Goal: Transaction & Acquisition: Purchase product/service

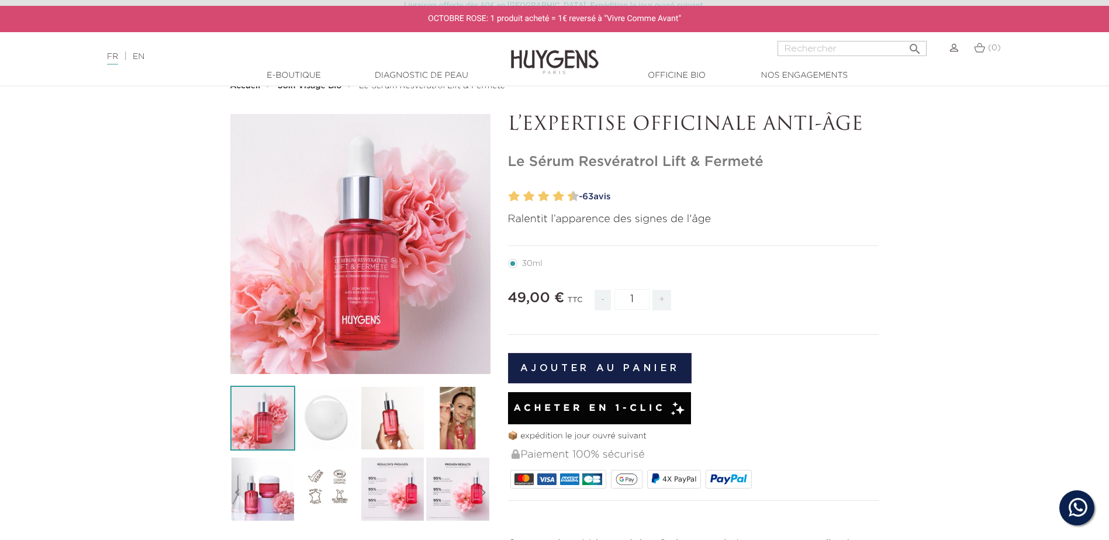
scroll to position [58, 0]
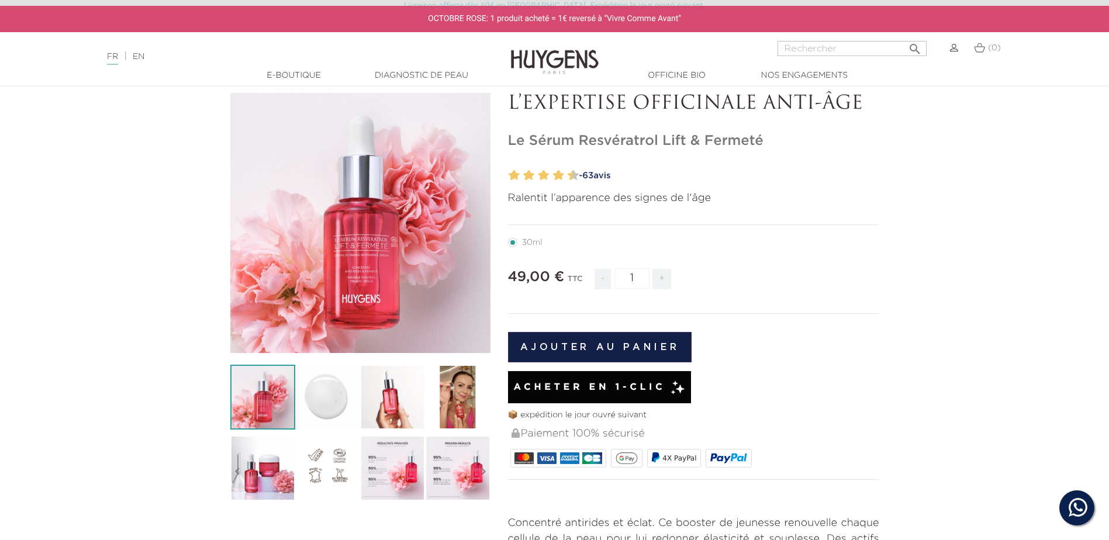
click at [378, 401] on img at bounding box center [392, 397] width 65 height 65
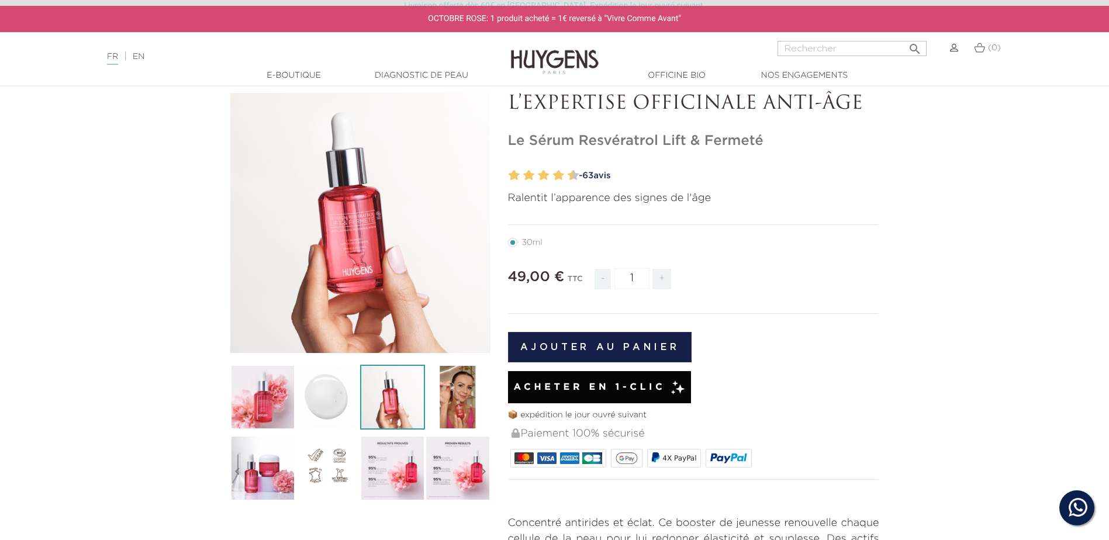
click at [442, 401] on img at bounding box center [457, 397] width 65 height 65
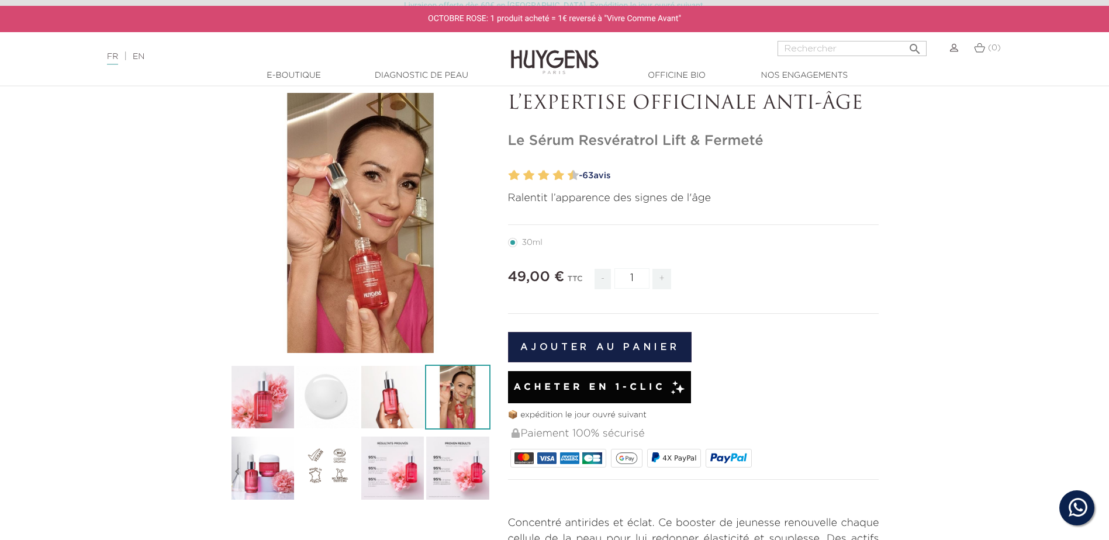
click at [464, 456] on img at bounding box center [457, 468] width 65 height 65
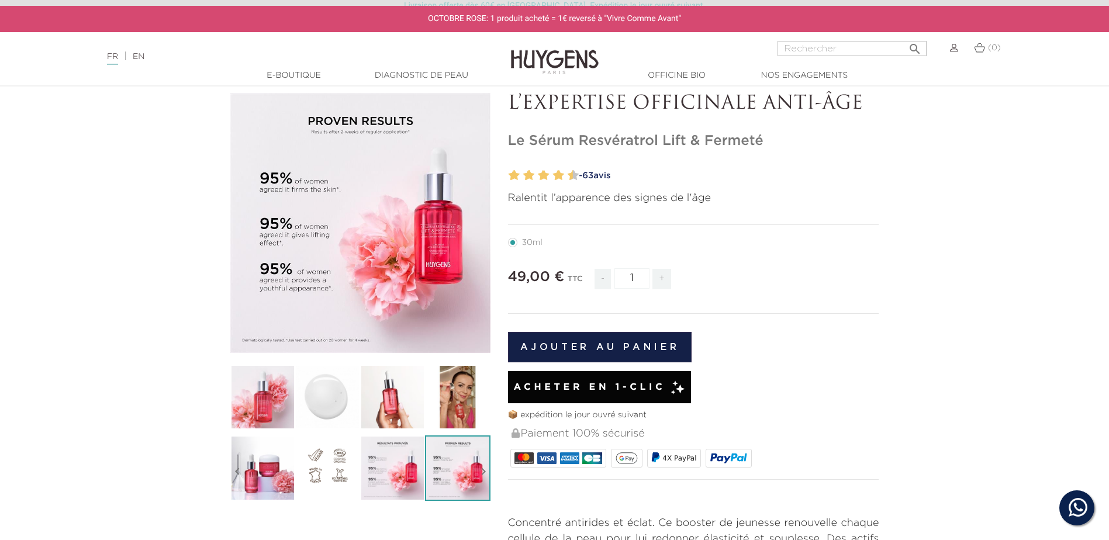
click at [406, 467] on img at bounding box center [392, 468] width 65 height 65
click at [312, 468] on img at bounding box center [327, 468] width 65 height 65
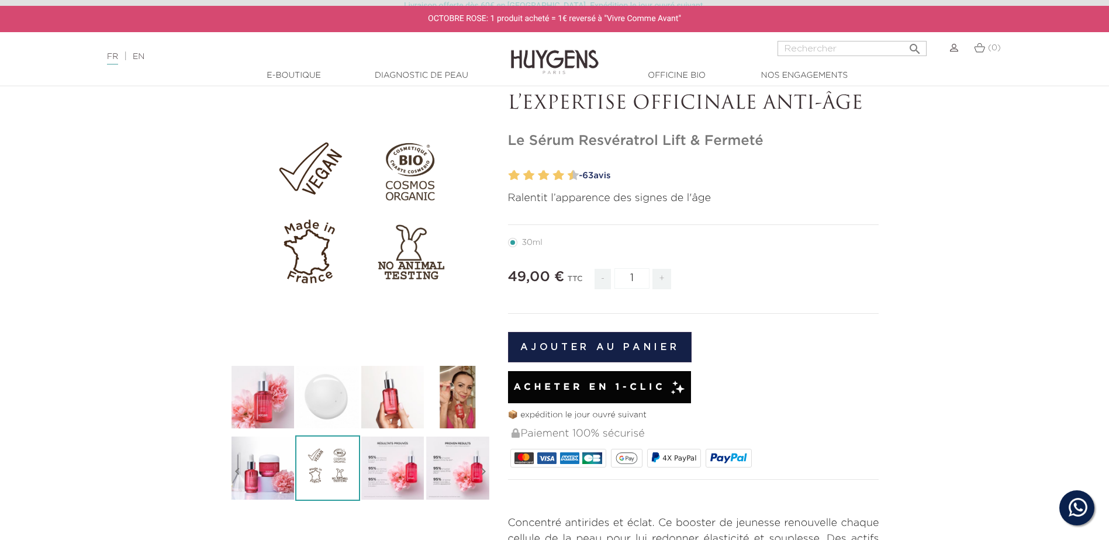
click at [273, 468] on img at bounding box center [262, 468] width 65 height 65
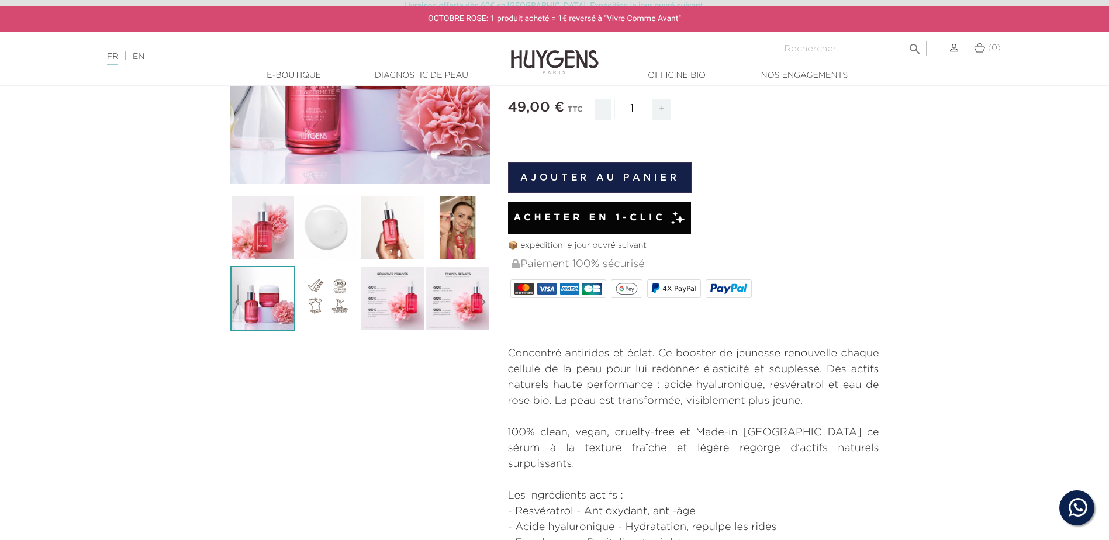
scroll to position [234, 0]
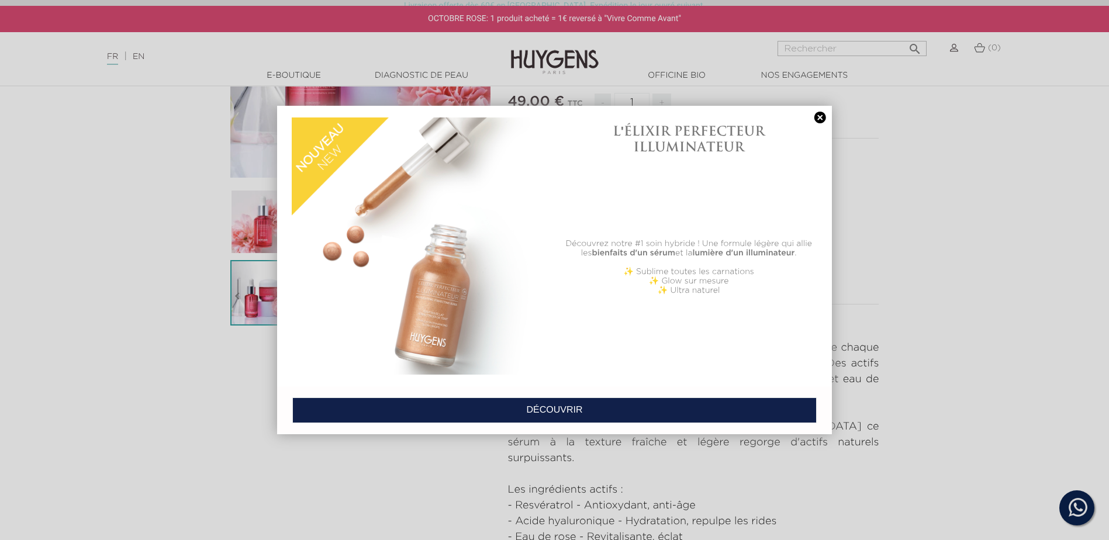
click at [812, 112] on link at bounding box center [820, 118] width 16 height 12
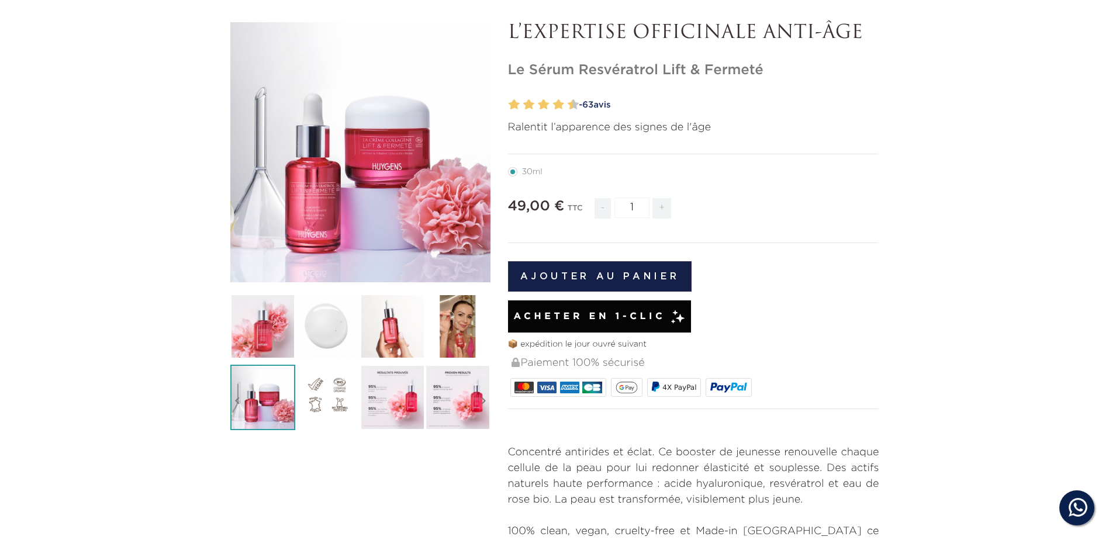
scroll to position [0, 0]
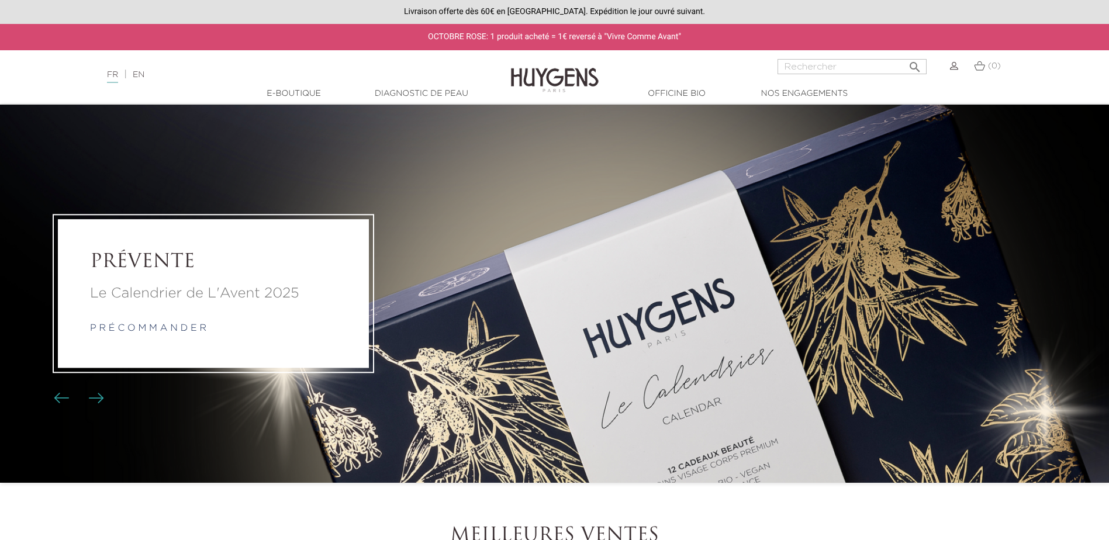
click at [953, 64] on img at bounding box center [954, 66] width 8 height 8
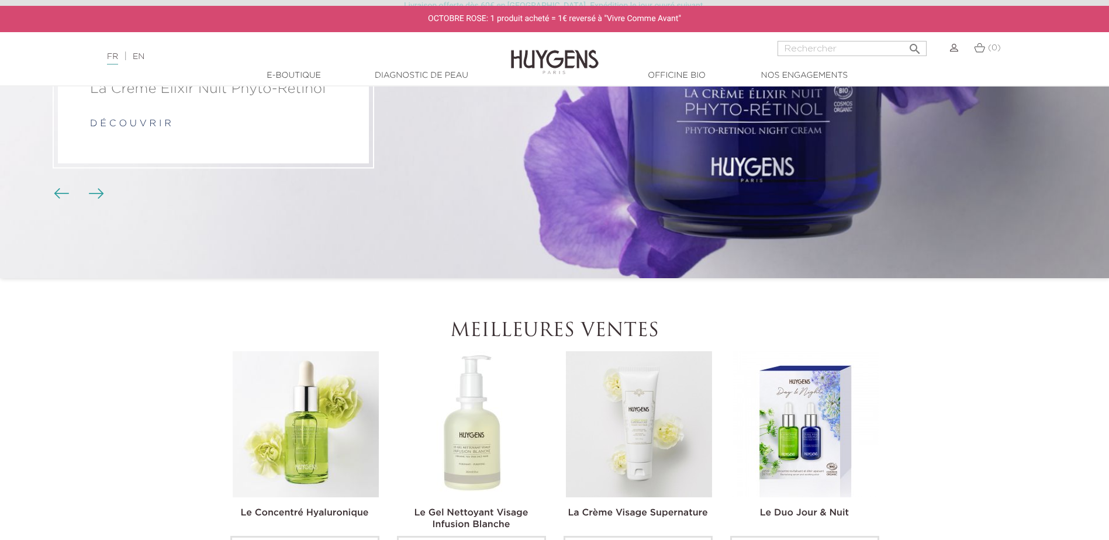
scroll to position [292, 0]
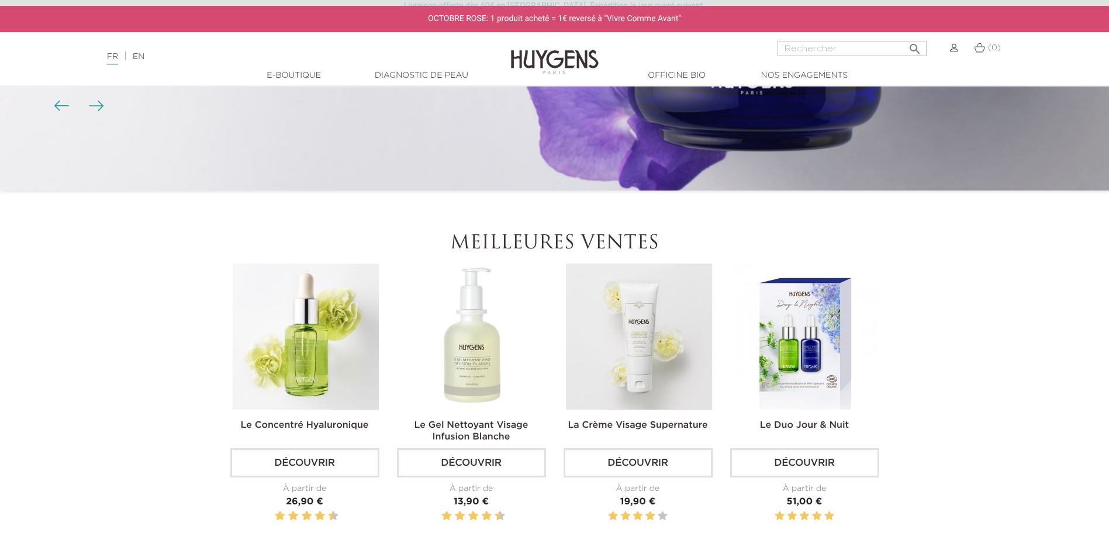
click at [501, 460] on link "Découvrir" at bounding box center [471, 462] width 149 height 29
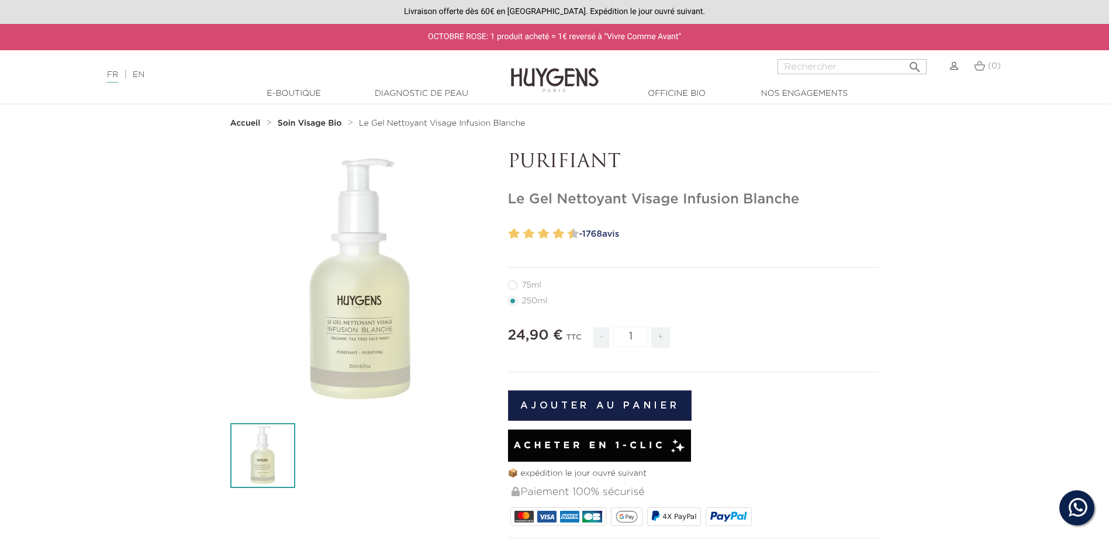
click at [593, 398] on button "Ajouter au panier" at bounding box center [600, 406] width 184 height 30
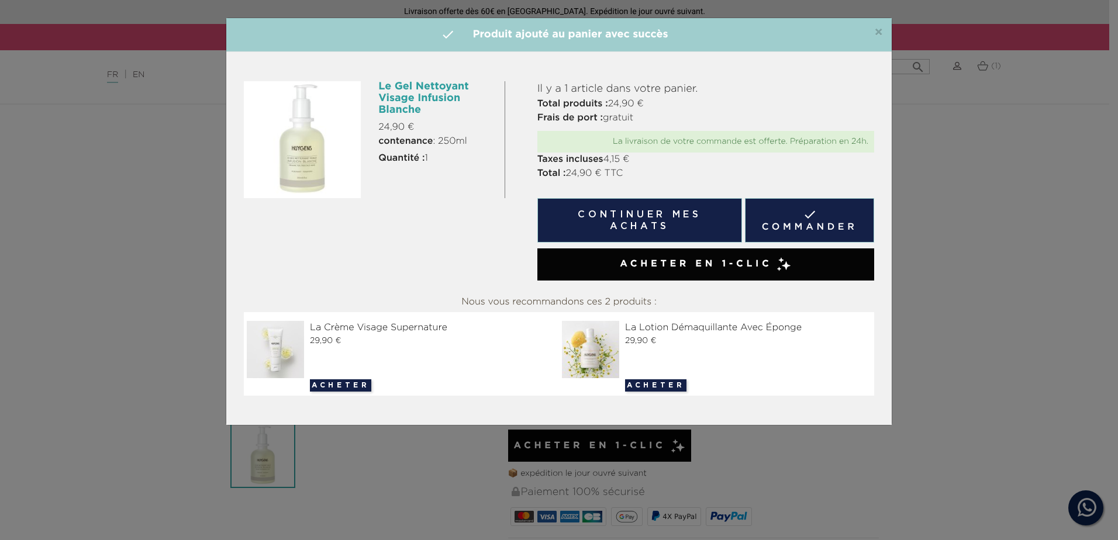
click at [817, 222] on link " Commander" at bounding box center [809, 220] width 129 height 44
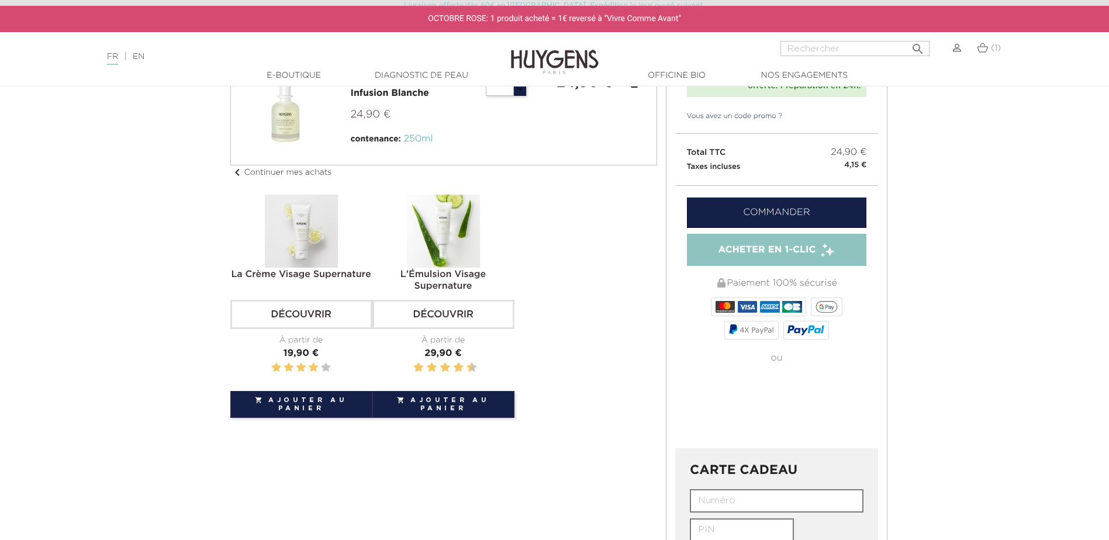
scroll to position [234, 0]
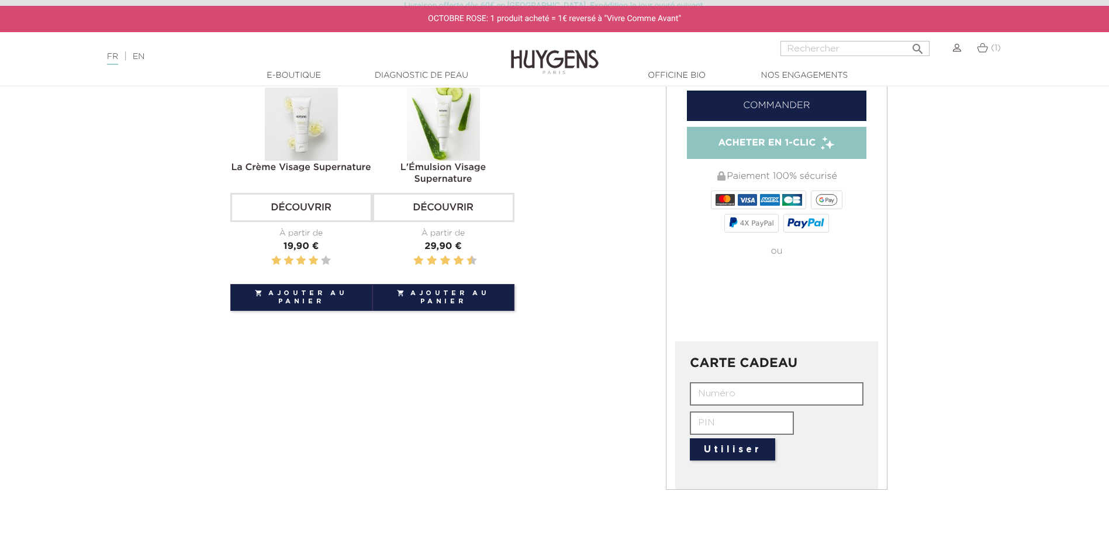
click at [736, 389] on input "text" at bounding box center [777, 393] width 174 height 23
drag, startPoint x: 736, startPoint y: 389, endPoint x: 710, endPoint y: 398, distance: 27.7
click at [710, 398] on input "text" at bounding box center [777, 393] width 174 height 23
click at [743, 391] on input "text" at bounding box center [777, 393] width 174 height 23
type input "GC04-2KS6-CB20-WXUB"
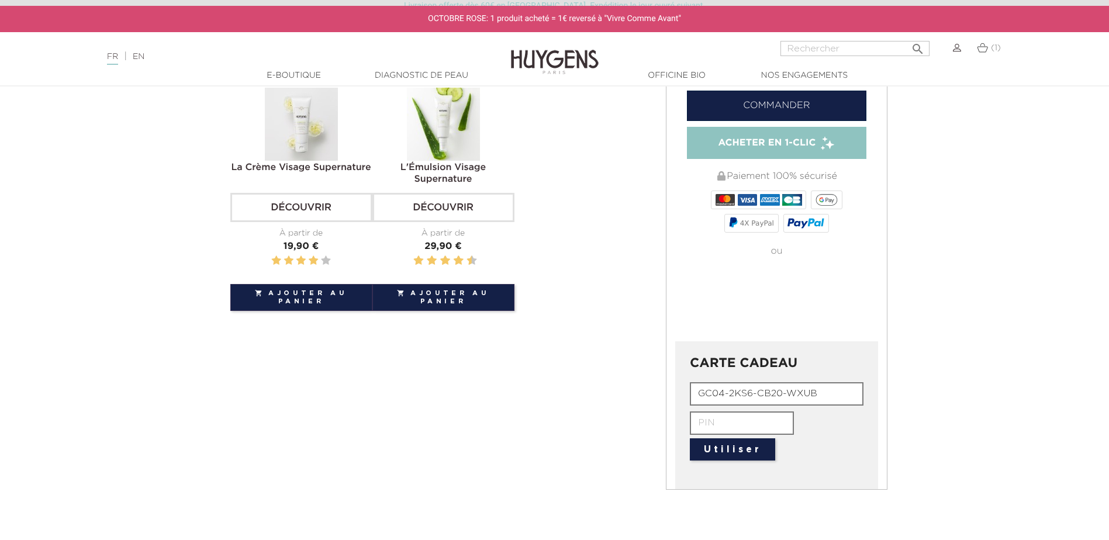
click at [732, 451] on button "Utiliser" at bounding box center [732, 450] width 85 height 22
click at [732, 423] on input "text" at bounding box center [742, 423] width 104 height 23
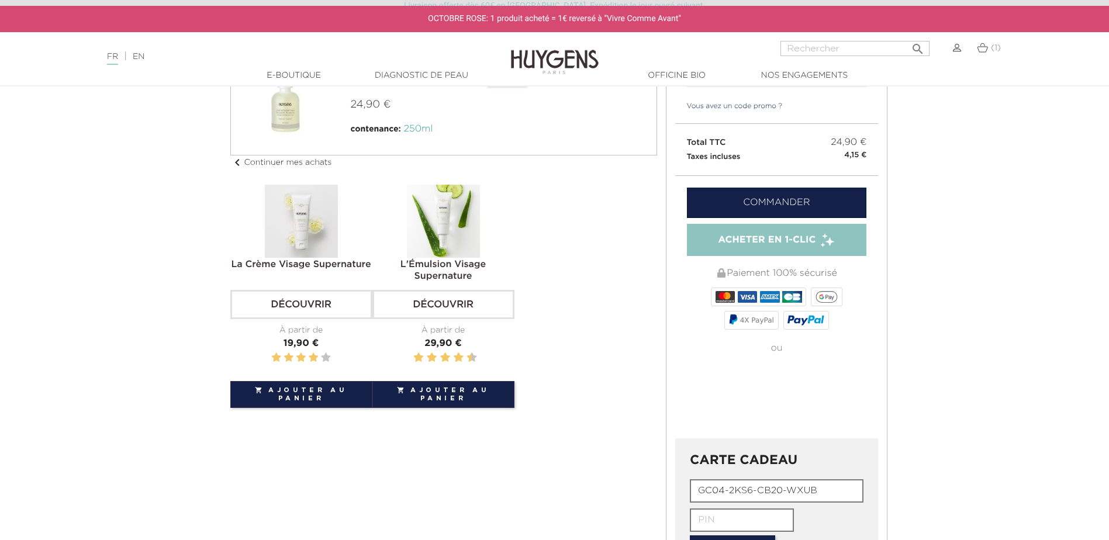
scroll to position [0, 0]
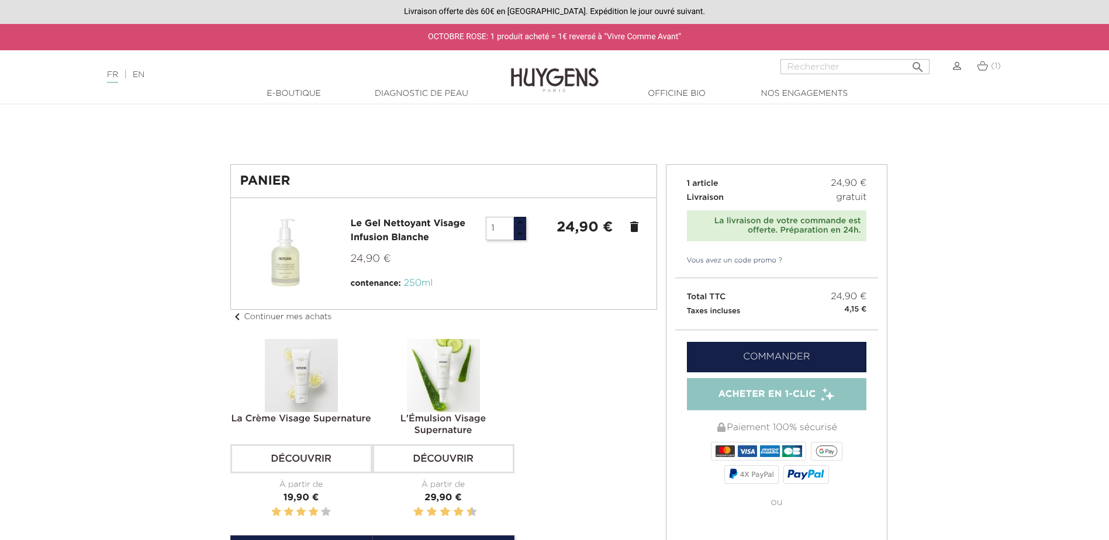
click at [959, 65] on img at bounding box center [957, 66] width 8 height 8
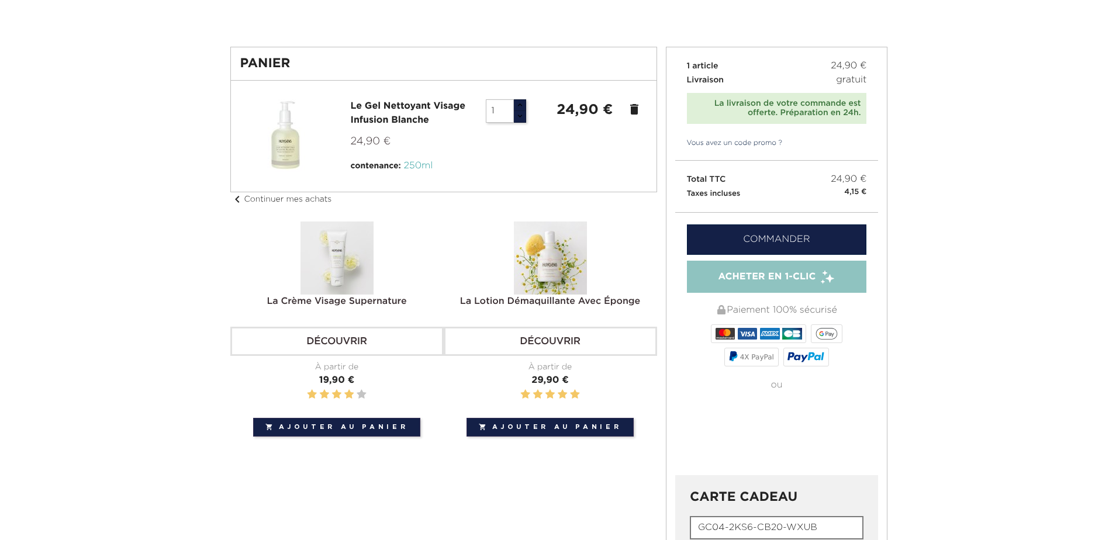
scroll to position [351, 0]
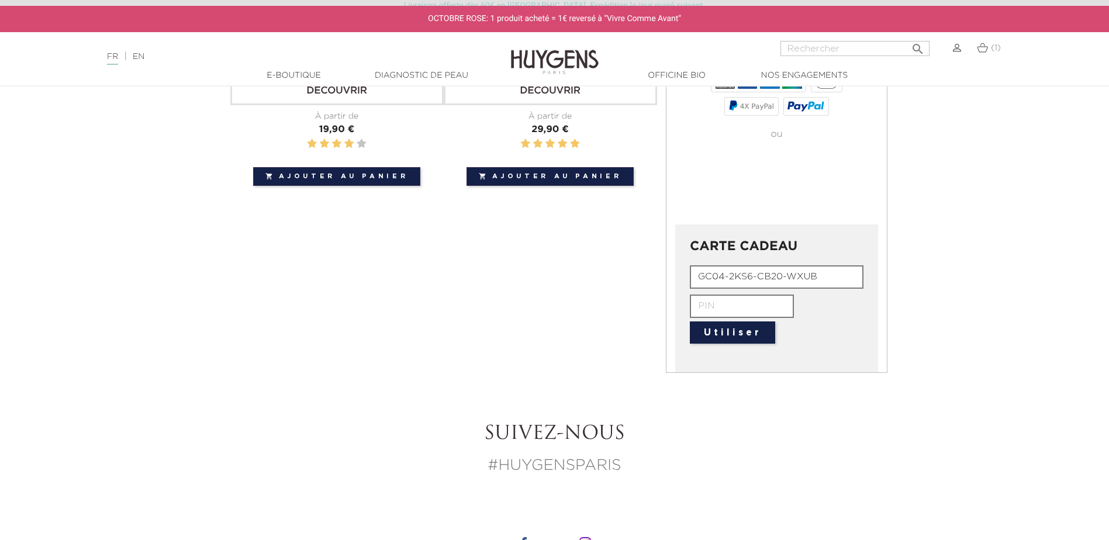
click at [747, 277] on input "GC04-2KS6-CB20-WXUB" at bounding box center [777, 276] width 174 height 23
click at [830, 273] on input "GC04-2KS6-CB20-WXUB" at bounding box center [777, 276] width 174 height 23
click at [779, 303] on input "text" at bounding box center [742, 306] width 104 height 23
type input "wxub"
click at [762, 325] on button "Utiliser" at bounding box center [732, 333] width 85 height 22
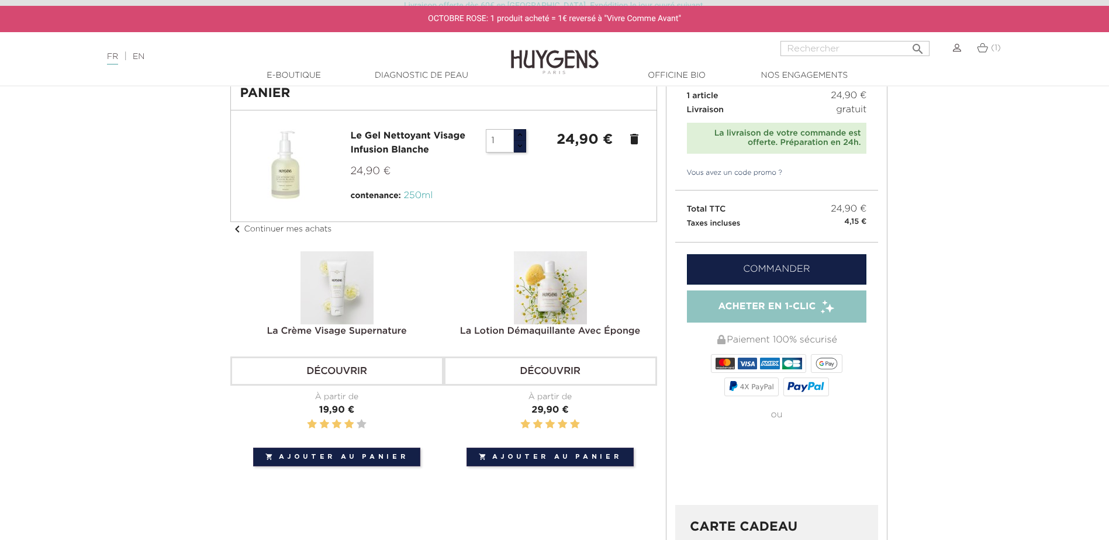
scroll to position [0, 0]
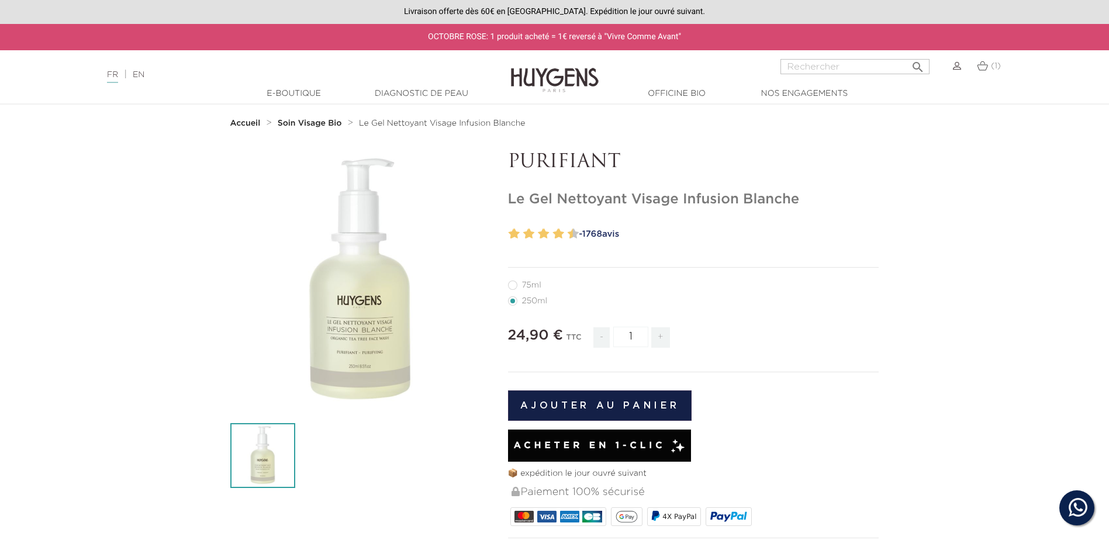
click at [809, 67] on input "Rechercher" at bounding box center [855, 66] width 149 height 15
type input "e"
type input "anti age"
click at [908, 56] on button " Rechercher" at bounding box center [918, 64] width 21 height 16
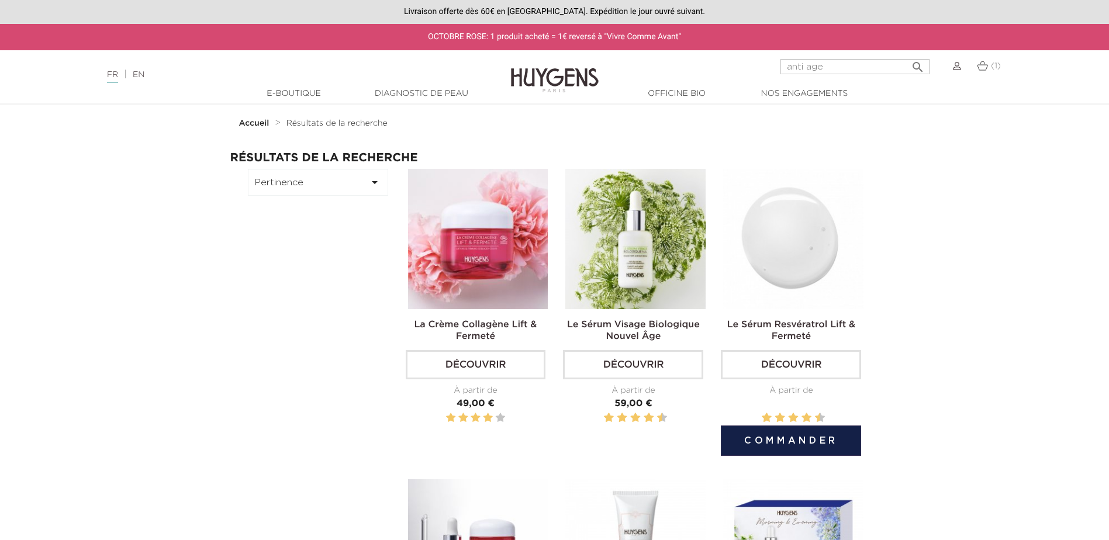
click at [776, 367] on link "Découvrir" at bounding box center [791, 364] width 140 height 29
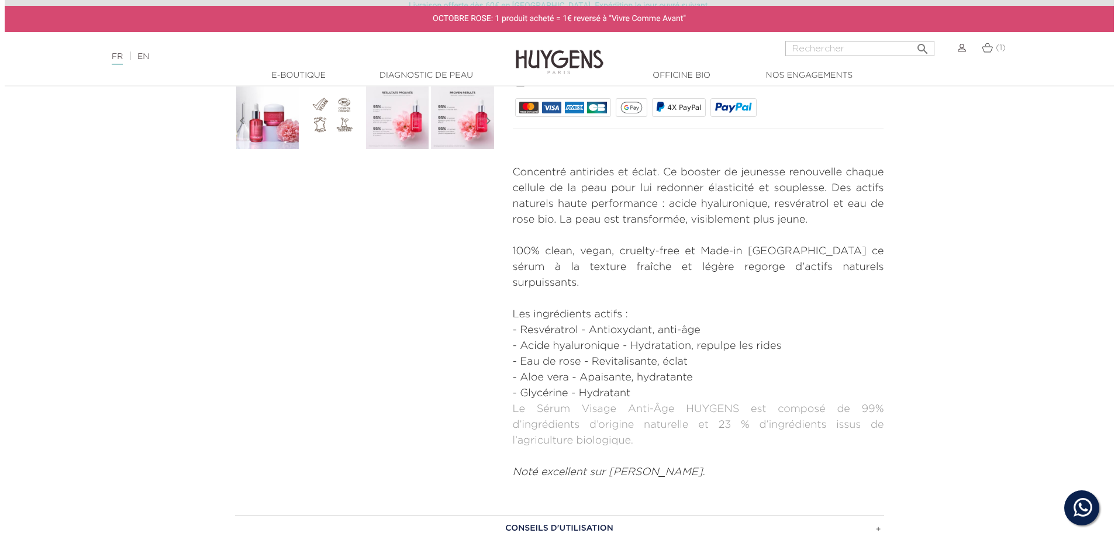
scroll to position [58, 0]
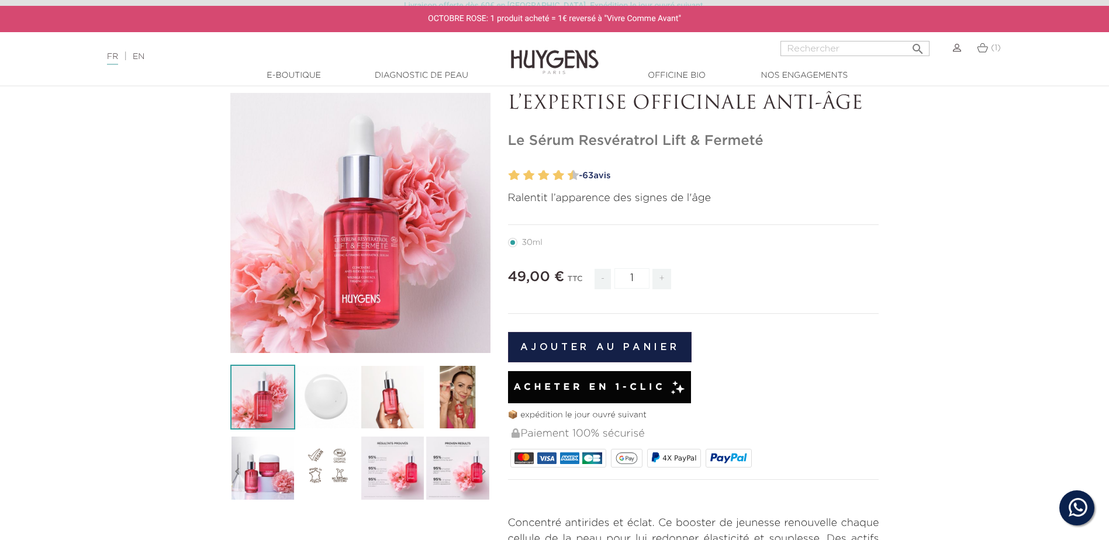
click at [624, 338] on button "Ajouter au panier" at bounding box center [600, 347] width 184 height 30
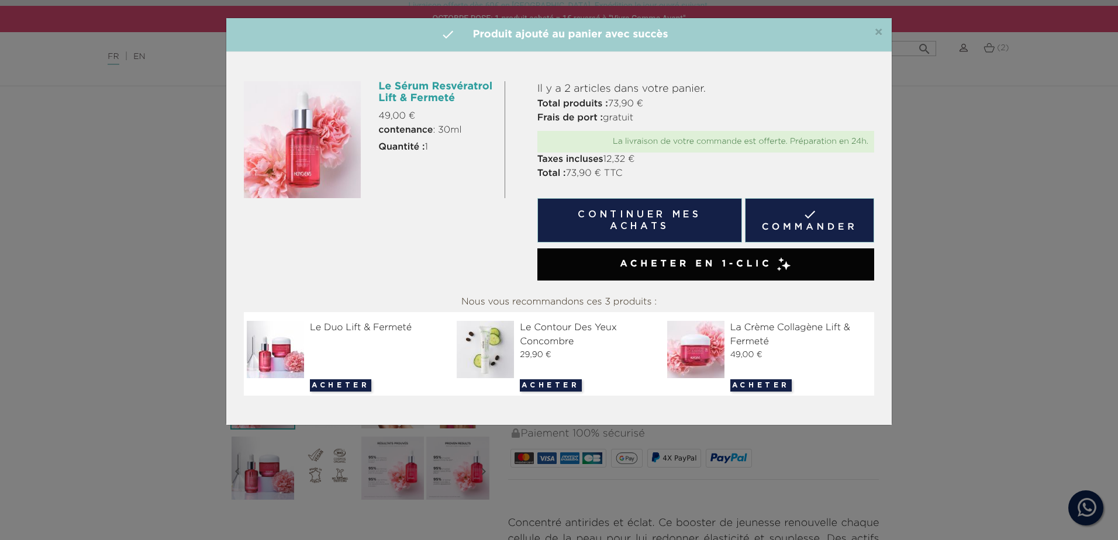
click at [777, 232] on link " Commander" at bounding box center [809, 220] width 129 height 44
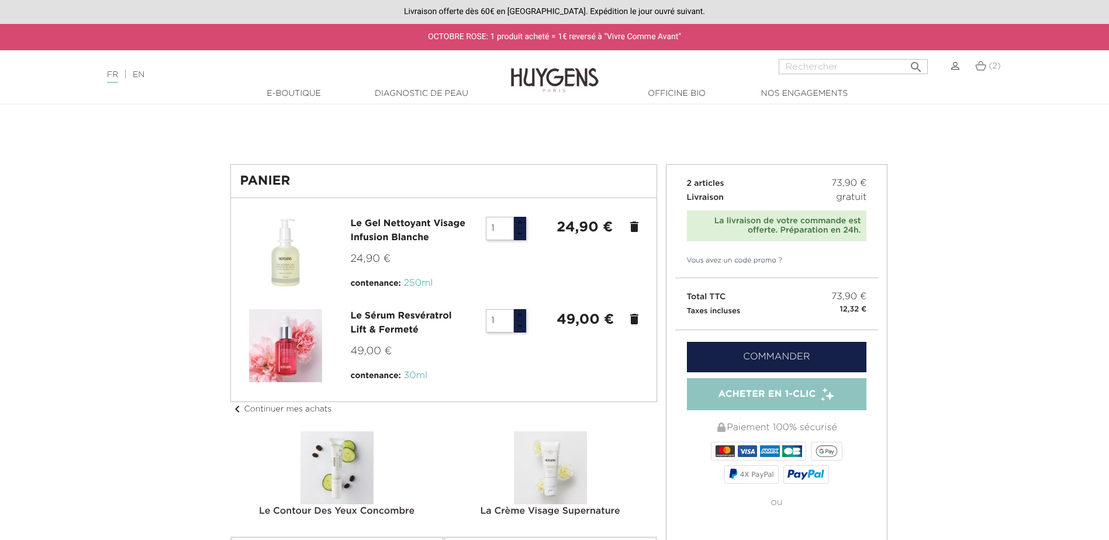
click at [634, 226] on icon "delete" at bounding box center [634, 227] width 14 height 14
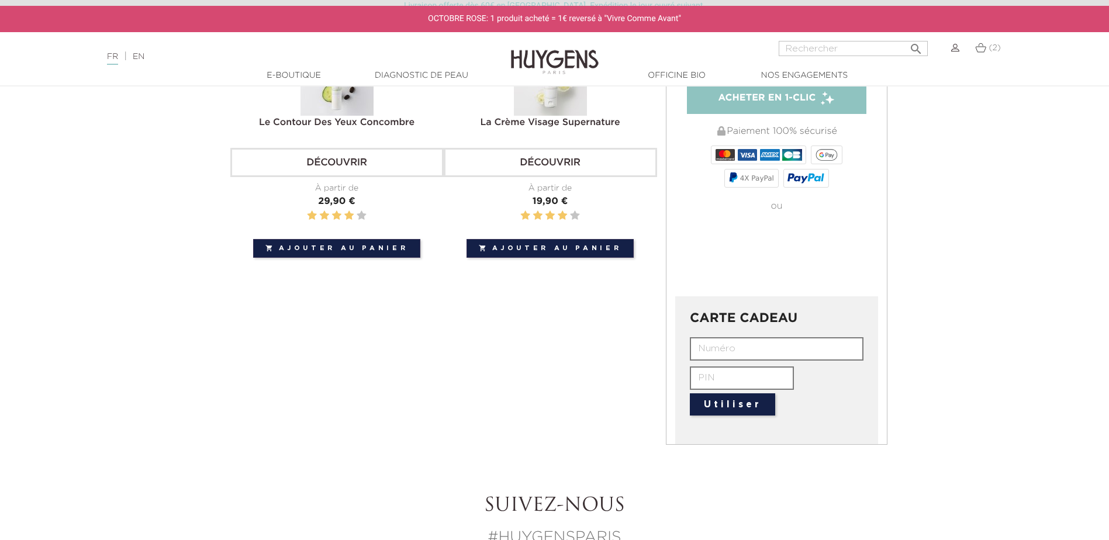
scroll to position [409, 0]
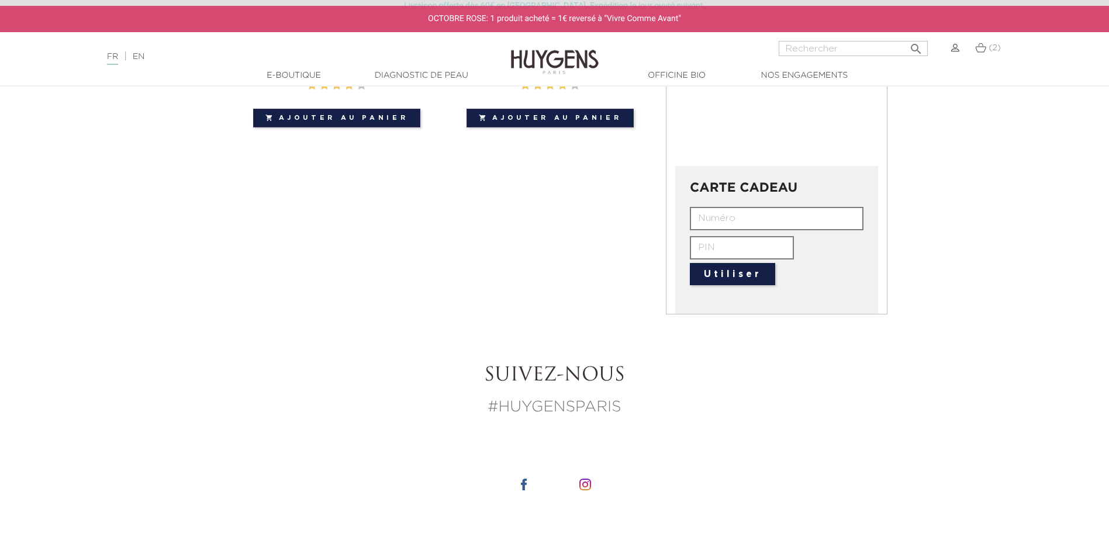
click at [753, 207] on input "text" at bounding box center [777, 218] width 174 height 23
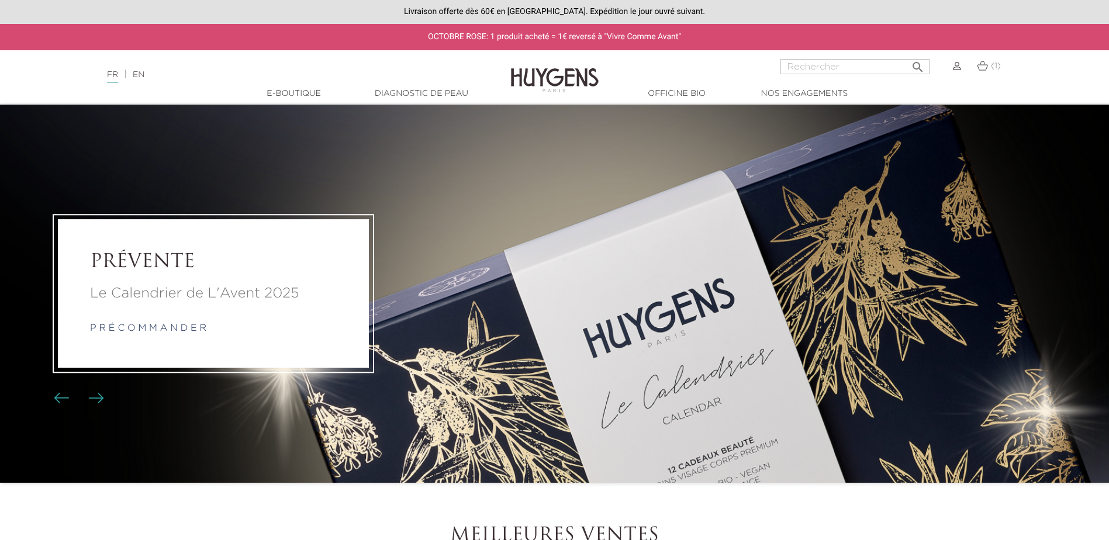
click at [955, 64] on img at bounding box center [957, 66] width 8 height 8
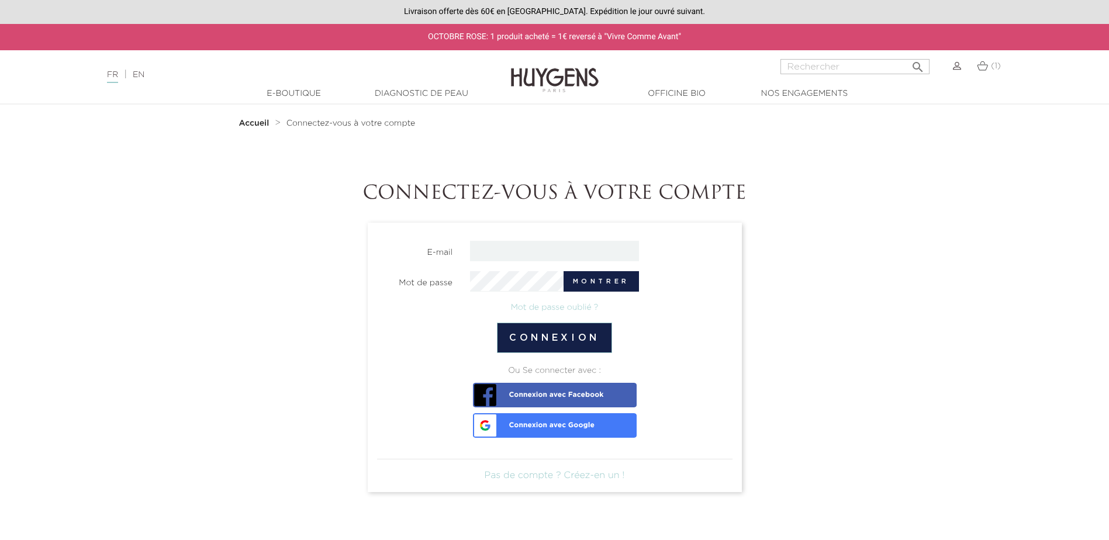
click at [572, 472] on link "Pas de compte ? Créez-en un !" at bounding box center [555, 475] width 140 height 9
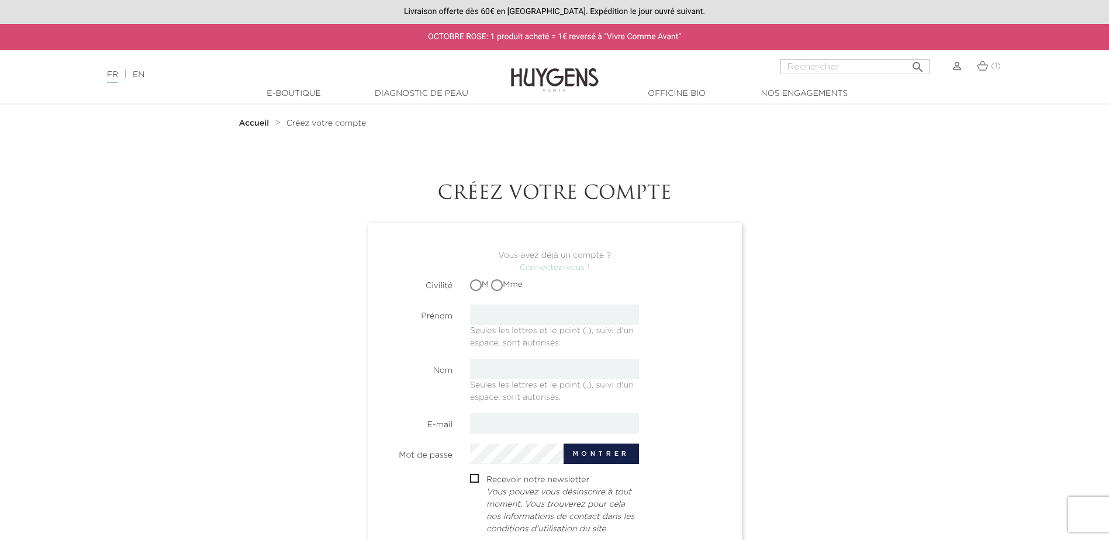
click at [502, 291] on span at bounding box center [497, 286] width 12 height 12
click at [502, 289] on input "Mme" at bounding box center [498, 285] width 8 height 8
radio input "true"
click at [504, 318] on input "text" at bounding box center [554, 315] width 169 height 20
type input "Elisa"
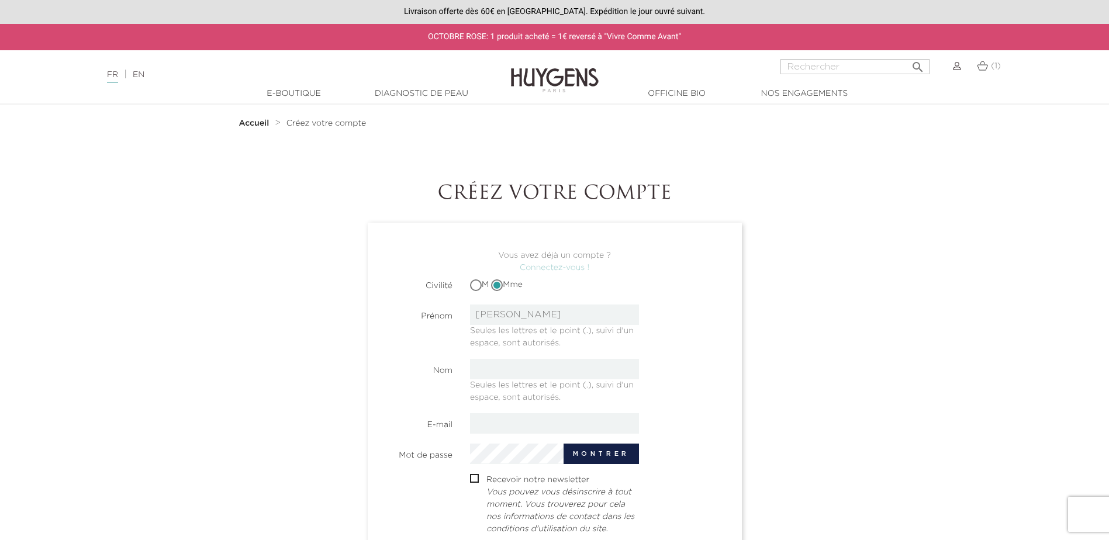
click at [501, 372] on input "text" at bounding box center [554, 369] width 169 height 20
type input "Lefebvre"
click at [517, 423] on input "email" at bounding box center [554, 423] width 169 height 20
type input "elisa59320@hotmail.fr"
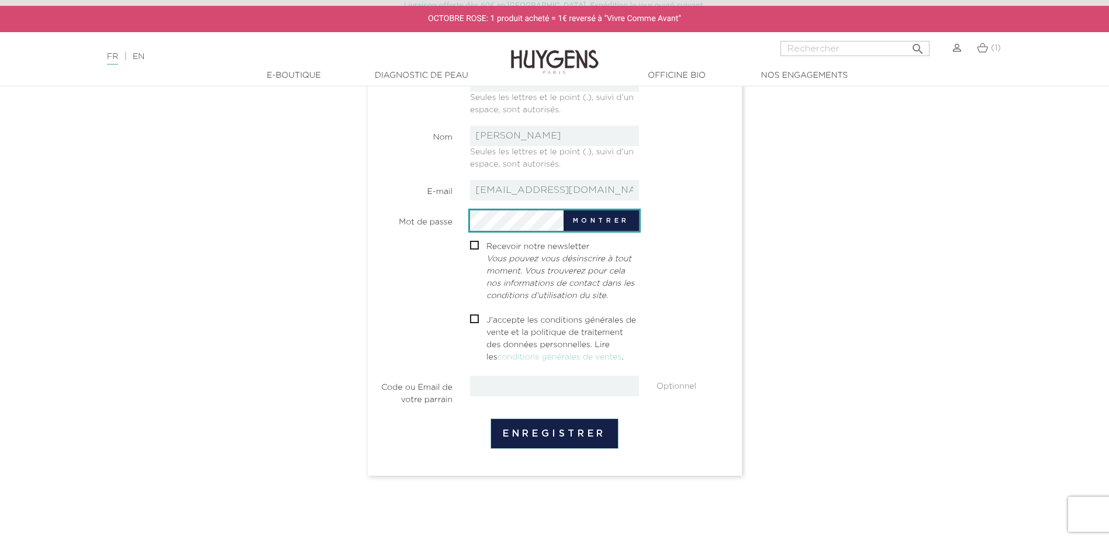
scroll to position [234, 0]
click at [511, 392] on input "text" at bounding box center [554, 385] width 169 height 20
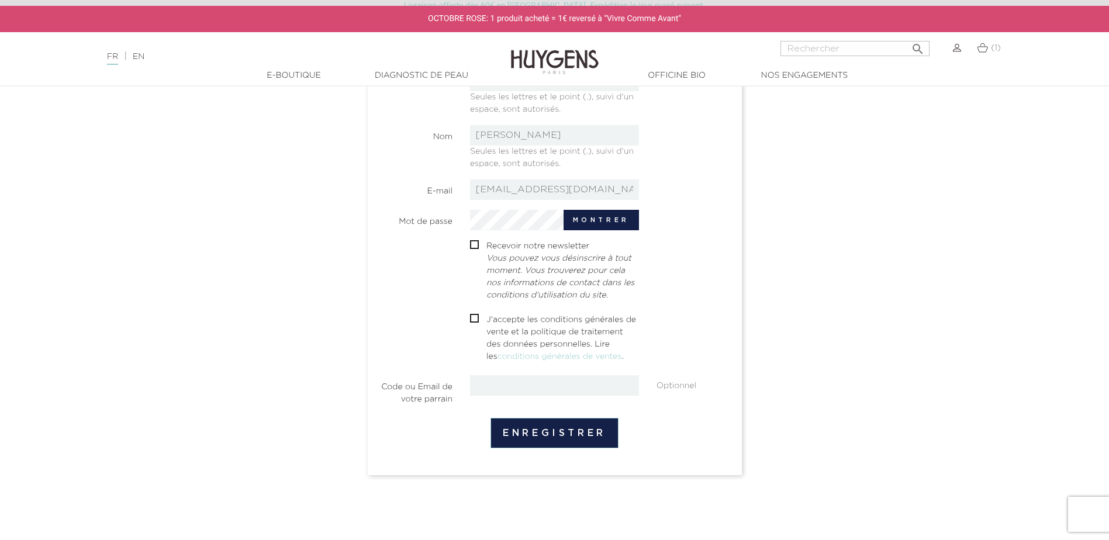
paste input "GC04-2KS6-CB20-WXUB"
type input "GC04-2KS6-CB20-WXUB"
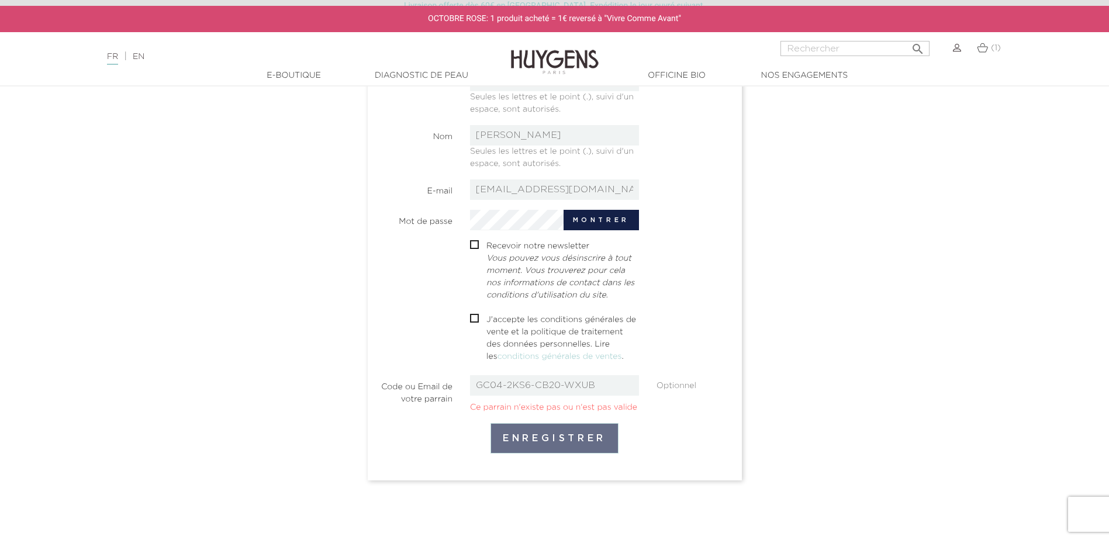
drag, startPoint x: 540, startPoint y: 430, endPoint x: 592, endPoint y: 395, distance: 62.4
click at [592, 395] on form "Civilité M Mme Prénom Elisa Seules les lettres et le point (.), suivi d'un espa…" at bounding box center [555, 246] width 356 height 413
drag, startPoint x: 616, startPoint y: 387, endPoint x: 331, endPoint y: 382, distance: 284.8
click at [331, 382] on section "Créez votre compte Vous avez déjà un compte ? Connectez-vous ! Civilité M Mme P…" at bounding box center [554, 212] width 649 height 526
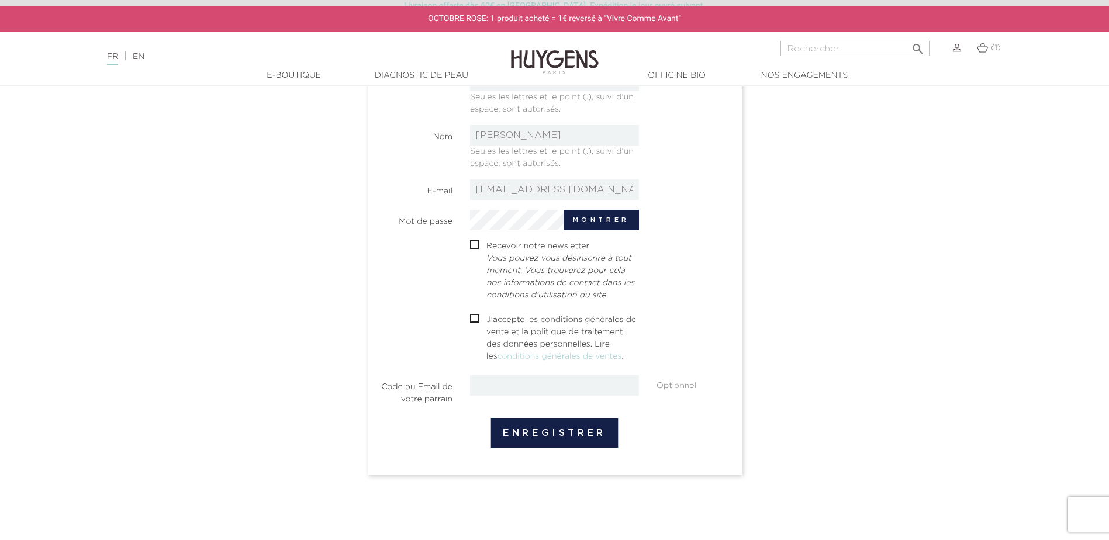
click at [515, 437] on button "Enregistrer" at bounding box center [555, 433] width 128 height 30
click at [469, 320] on div " J'accepte les conditions générales de vente et la politique de traitement des…" at bounding box center [554, 340] width 187 height 52
click at [472, 320] on input "checkbox" at bounding box center [474, 320] width 8 height 8
checkbox input "true"
click at [539, 430] on button "Enregistrer" at bounding box center [555, 433] width 128 height 30
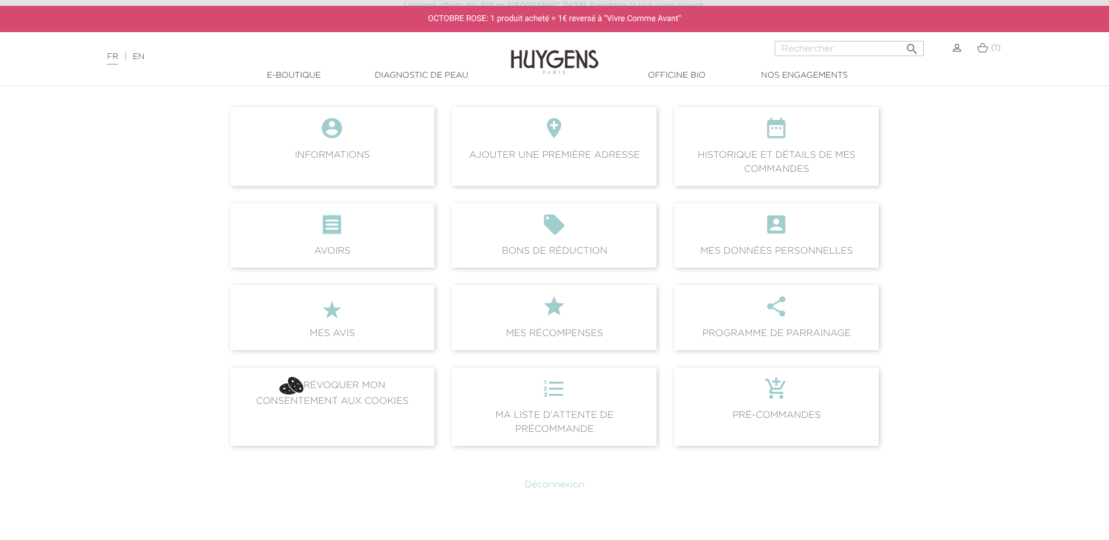
scroll to position [117, 0]
click at [558, 217] on icon "" at bounding box center [554, 228] width 186 height 32
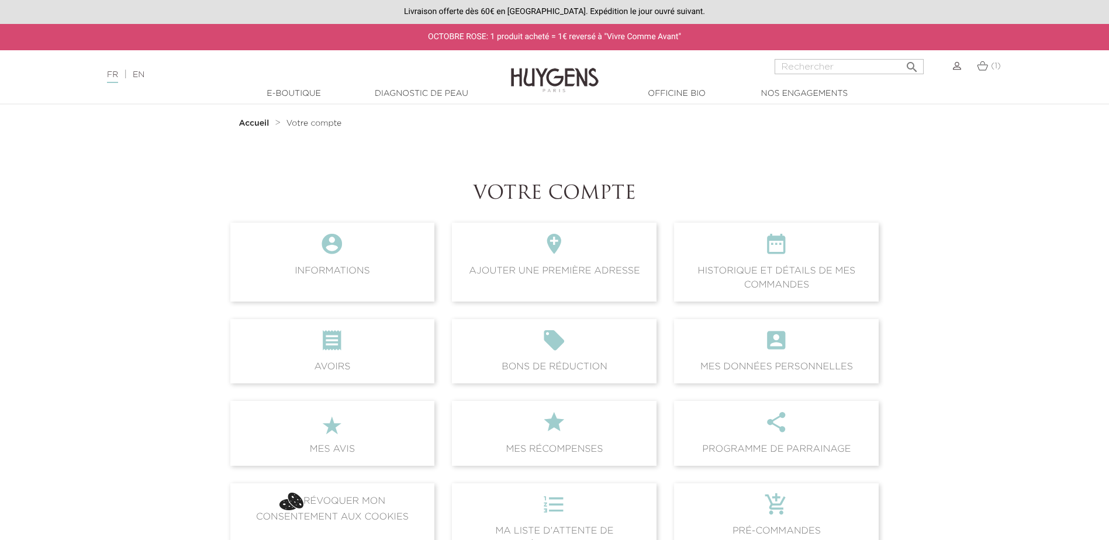
click at [836, 57] on nav "Langue : FR | EN Français English  Rechercher (1) " at bounding box center [554, 64] width 1109 height 29
click at [838, 64] on input "Rechercher" at bounding box center [849, 66] width 149 height 15
type input "anti age"
click at [902, 56] on button " Rechercher" at bounding box center [912, 64] width 21 height 16
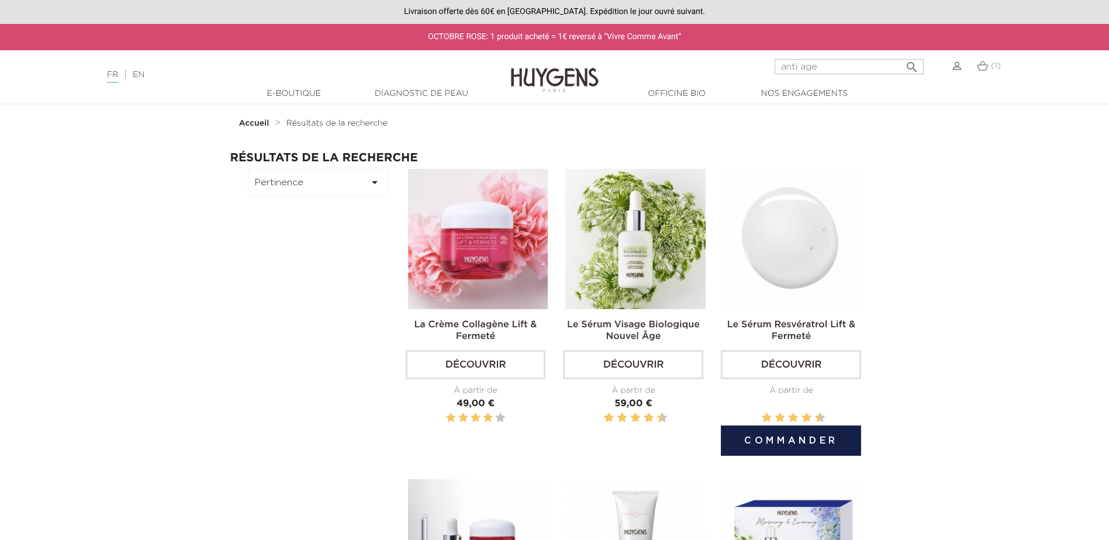
click at [813, 432] on button "Commander" at bounding box center [791, 441] width 140 height 30
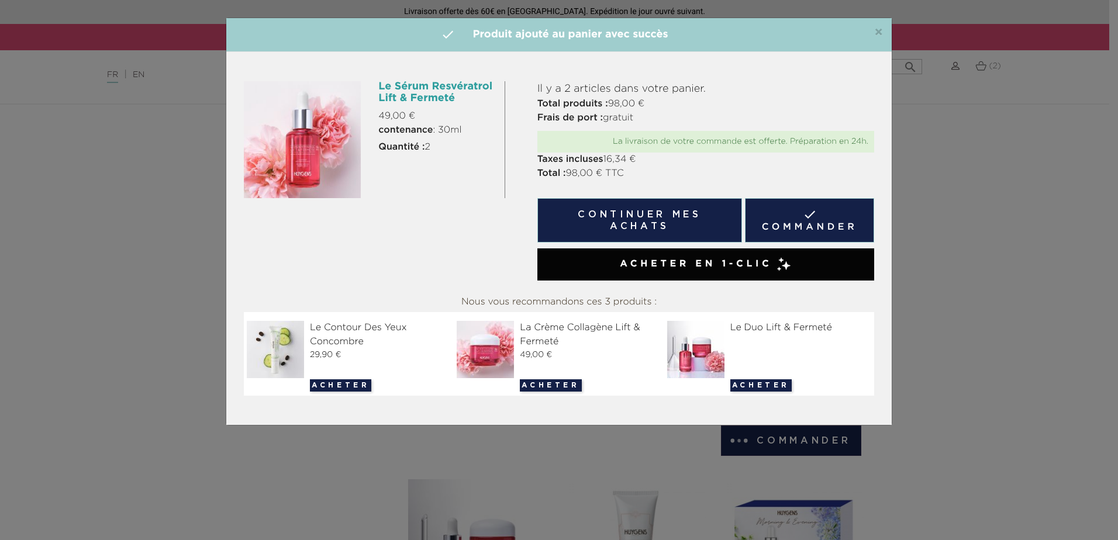
click at [793, 224] on link " Commander" at bounding box center [809, 220] width 129 height 44
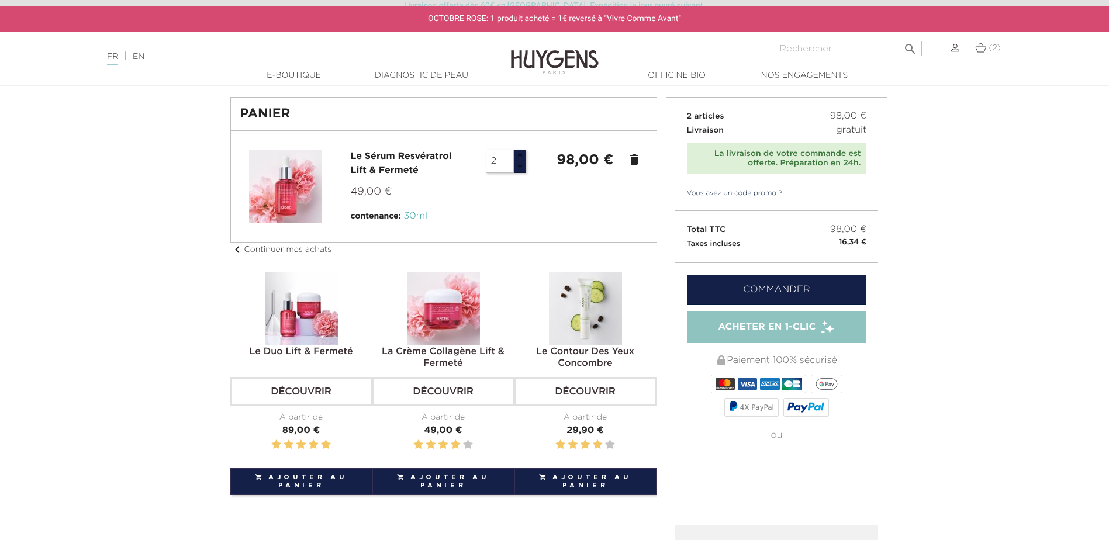
scroll to position [117, 0]
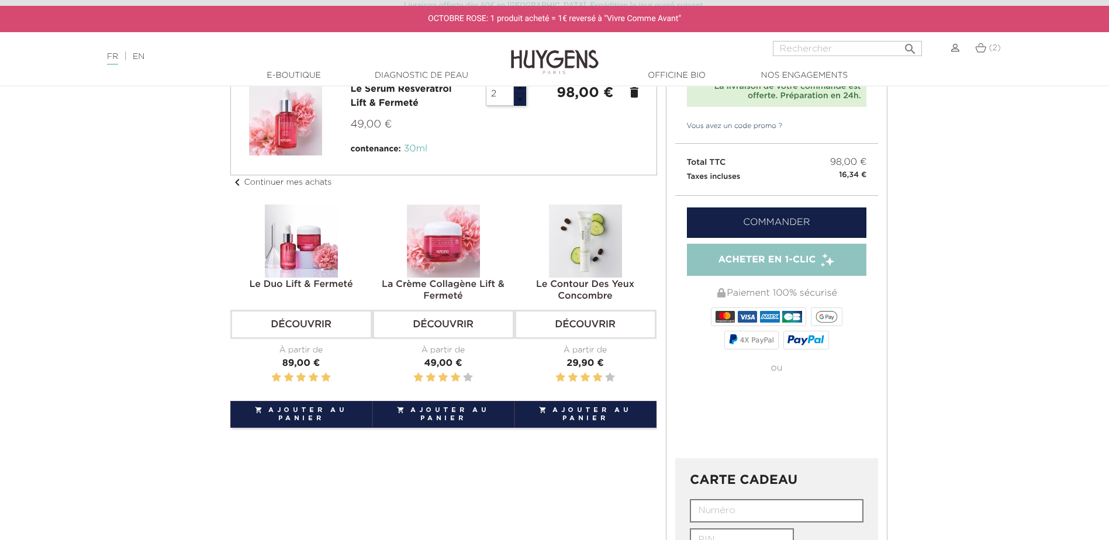
type input "1"
click at [519, 99] on button "button" at bounding box center [519, 100] width 13 height 12
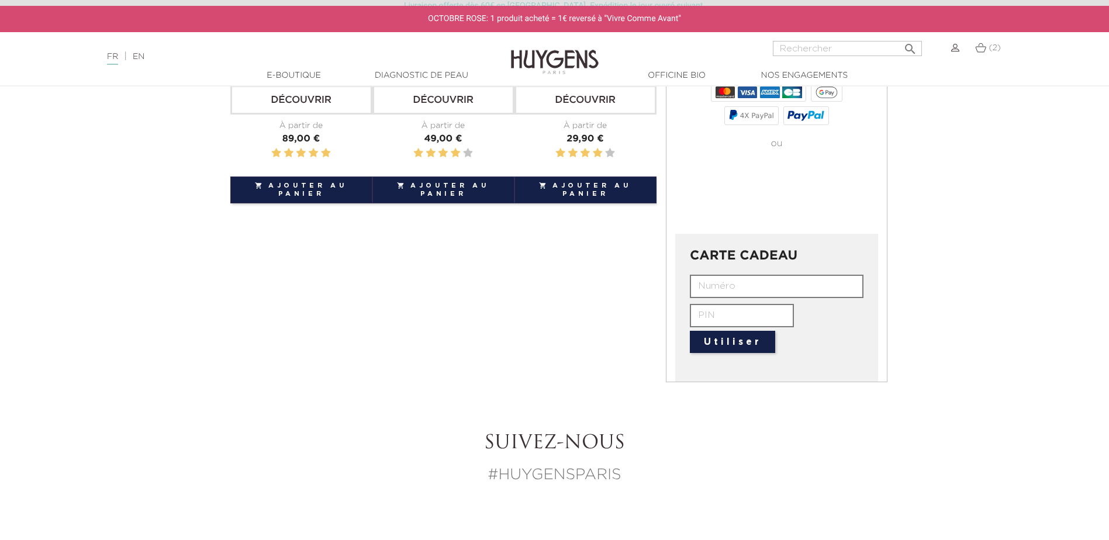
scroll to position [351, 0]
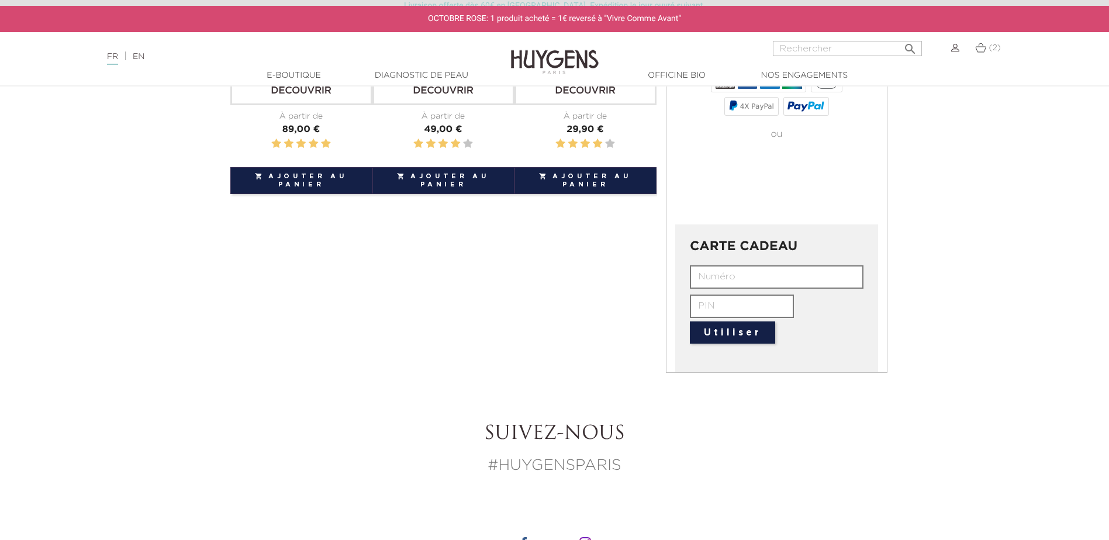
click at [726, 278] on input "text" at bounding box center [777, 276] width 174 height 23
paste input "GC04-2KS6-CB20-WXUB"
type input "GC04-2KS6-CB20-WXUB"
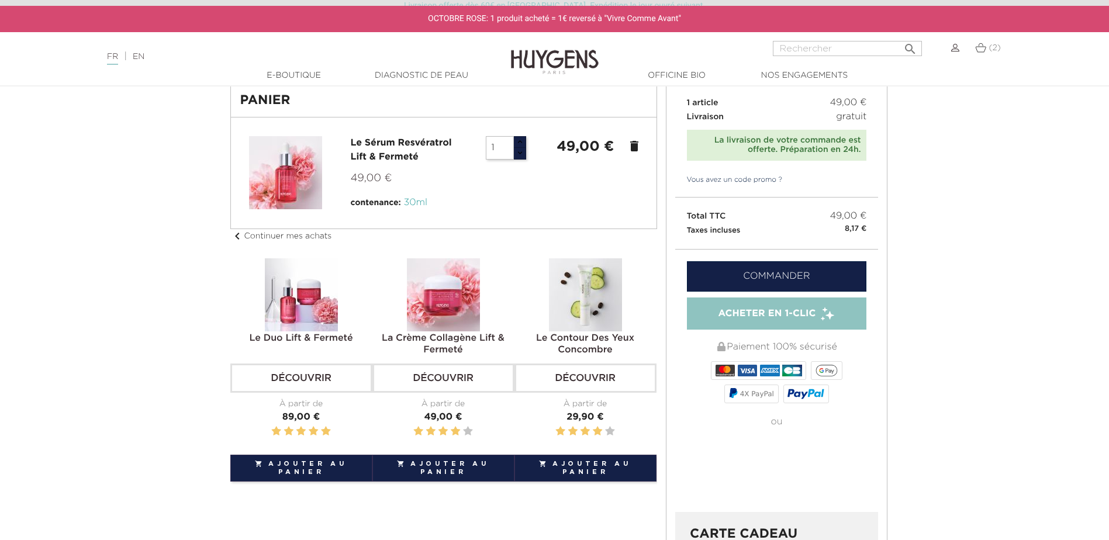
scroll to position [0, 0]
